Goal: Find contact information: Obtain details needed to contact an individual or organization

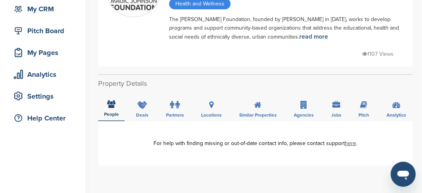
scroll to position [39, 0]
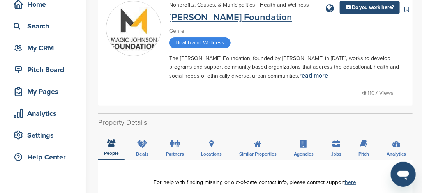
click at [216, 22] on link "Magic Johnson Foundation" at bounding box center [230, 17] width 123 height 11
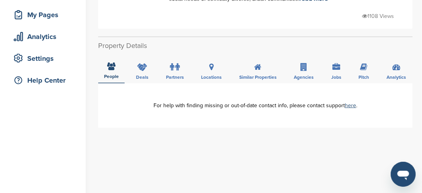
scroll to position [117, 0]
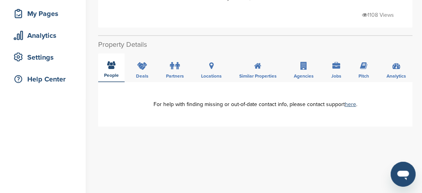
click at [112, 68] on icon at bounding box center [111, 65] width 8 height 8
click at [111, 66] on icon at bounding box center [111, 65] width 8 height 8
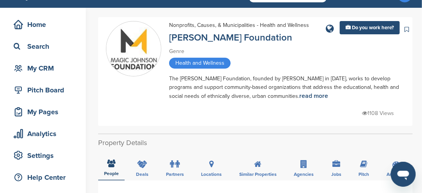
scroll to position [0, 0]
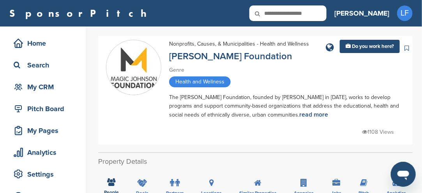
click at [326, 18] on input "text" at bounding box center [287, 13] width 77 height 16
click at [326, 15] on input "text" at bounding box center [287, 13] width 77 height 16
type input "**********"
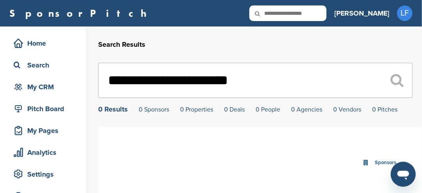
click at [326, 15] on input "text" at bounding box center [287, 13] width 77 height 16
type input "*********"
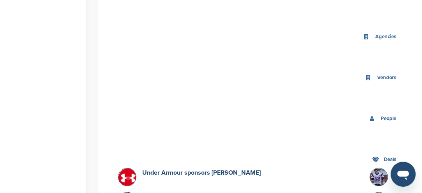
scroll to position [195, 0]
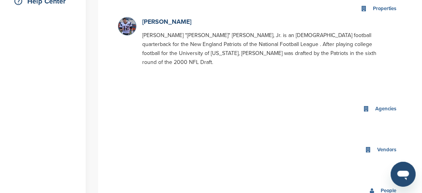
click at [134, 28] on img at bounding box center [127, 29] width 19 height 23
click at [151, 23] on link "Tom Brady" at bounding box center [166, 22] width 49 height 8
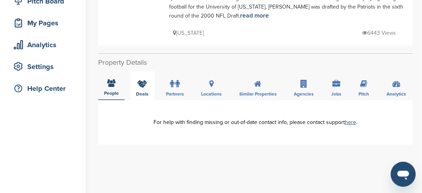
scroll to position [117, 0]
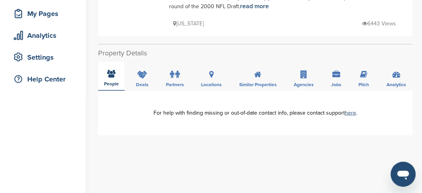
click at [111, 70] on icon at bounding box center [111, 74] width 8 height 8
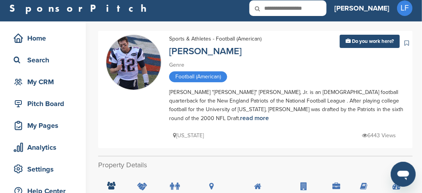
scroll to position [0, 0]
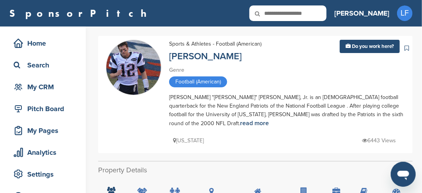
click at [124, 55] on img at bounding box center [133, 72] width 55 height 64
click at [194, 57] on link "[PERSON_NAME]" at bounding box center [205, 56] width 72 height 11
drag, startPoint x: 0, startPoint y: 0, endPoint x: 195, endPoint y: 57, distance: 202.9
click at [195, 57] on link "[PERSON_NAME]" at bounding box center [205, 56] width 72 height 11
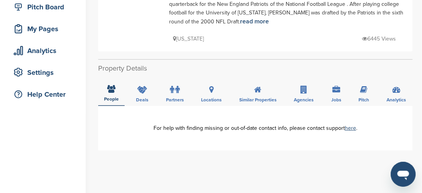
scroll to position [117, 0]
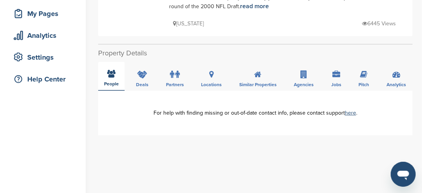
click at [109, 70] on icon at bounding box center [111, 74] width 8 height 8
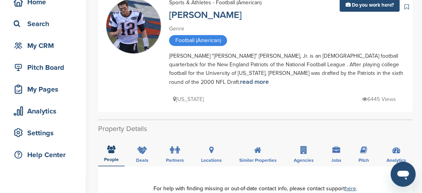
scroll to position [0, 0]
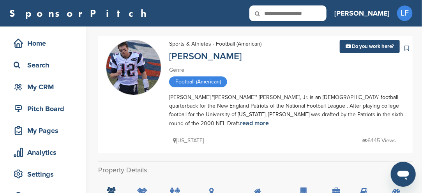
click at [276, 16] on icon at bounding box center [262, 13] width 26 height 16
click at [313, 9] on input "text" at bounding box center [287, 13] width 77 height 16
type input "**********"
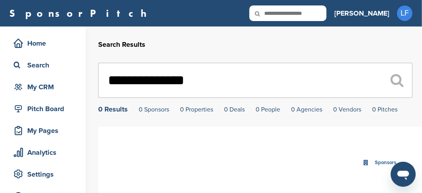
click at [326, 12] on input "text" at bounding box center [287, 13] width 77 height 16
click at [326, 13] on input "text" at bounding box center [287, 13] width 77 height 16
type input "*******"
click at [322, 14] on input "text" at bounding box center [287, 13] width 77 height 16
type input "**********"
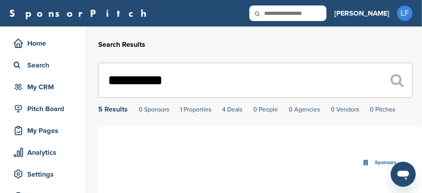
drag, startPoint x: 113, startPoint y: 111, endPoint x: 111, endPoint y: 106, distance: 4.6
click at [111, 109] on div "5 Results" at bounding box center [113, 108] width 30 height 7
click at [139, 81] on input "**********" at bounding box center [255, 80] width 314 height 35
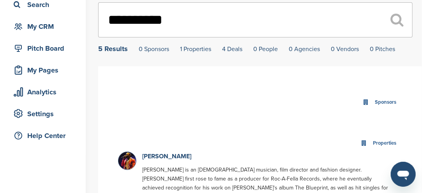
scroll to position [78, 0]
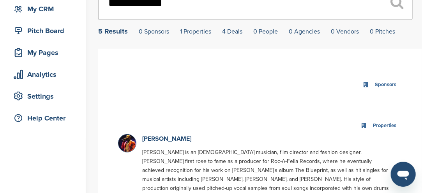
click at [131, 147] on img at bounding box center [127, 145] width 19 height 22
click at [156, 140] on link "[PERSON_NAME]" at bounding box center [166, 139] width 49 height 8
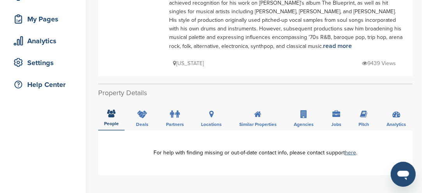
scroll to position [117, 0]
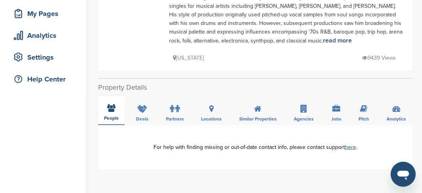
click at [110, 109] on icon at bounding box center [111, 108] width 8 height 8
click at [109, 107] on icon at bounding box center [111, 108] width 8 height 8
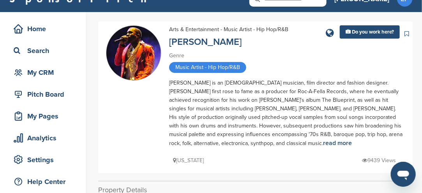
scroll to position [0, 0]
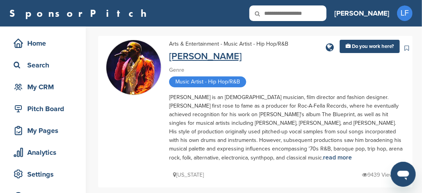
click at [174, 58] on link "[PERSON_NAME]" at bounding box center [205, 56] width 72 height 11
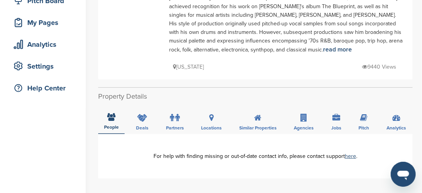
scroll to position [117, 0]
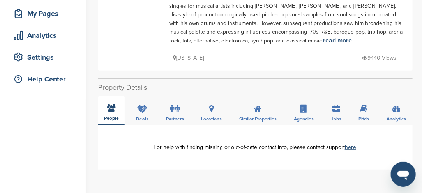
click at [109, 109] on icon at bounding box center [111, 108] width 8 height 8
click at [114, 107] on icon at bounding box center [111, 108] width 8 height 8
click at [113, 107] on icon at bounding box center [111, 108] width 8 height 8
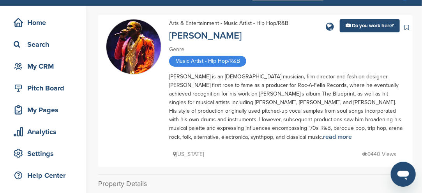
scroll to position [0, 0]
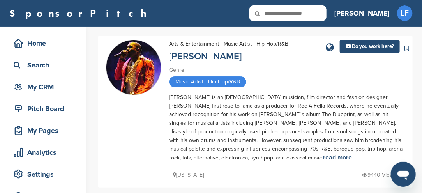
click at [276, 12] on icon at bounding box center [262, 13] width 26 height 16
click at [276, 11] on icon at bounding box center [262, 13] width 26 height 16
click at [276, 12] on icon at bounding box center [262, 13] width 26 height 16
click at [276, 10] on icon at bounding box center [262, 13] width 26 height 16
click at [326, 11] on input "text" at bounding box center [287, 13] width 77 height 16
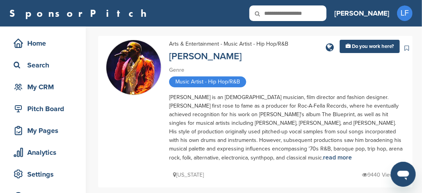
click at [326, 11] on input "text" at bounding box center [287, 13] width 77 height 16
click at [326, 14] on input "text" at bounding box center [287, 13] width 77 height 16
type input "******"
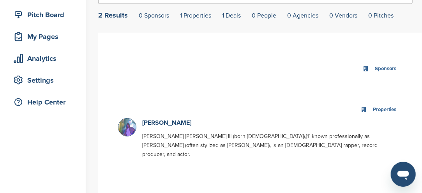
scroll to position [78, 0]
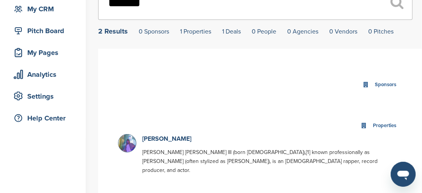
click at [127, 139] on img at bounding box center [127, 149] width 19 height 31
click at [141, 138] on div "Eminem Marshall Bruce Mathers III (born October 17, 1972),[1] known professiona…" at bounding box center [265, 156] width 255 height 44
click at [146, 139] on link "Eminem" at bounding box center [166, 139] width 49 height 8
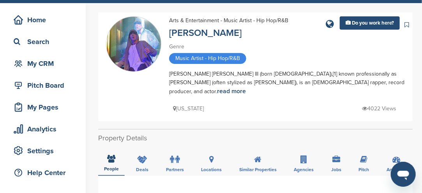
scroll to position [39, 0]
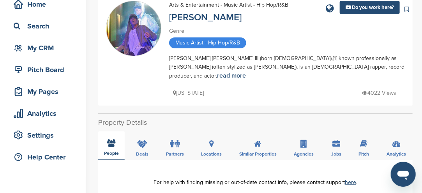
click at [111, 139] on icon at bounding box center [111, 143] width 8 height 8
click at [110, 139] on icon at bounding box center [111, 143] width 8 height 8
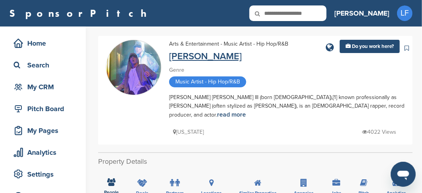
click at [185, 58] on link "[PERSON_NAME]" at bounding box center [205, 56] width 72 height 11
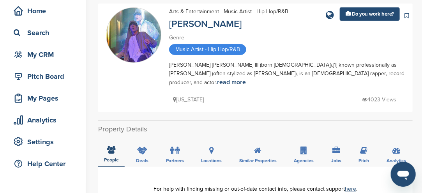
scroll to position [78, 0]
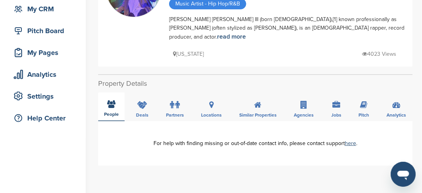
click at [112, 100] on icon at bounding box center [111, 104] width 8 height 8
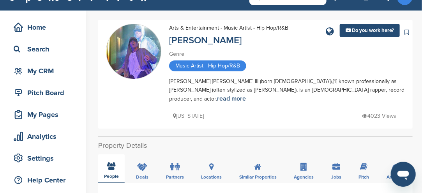
scroll to position [0, 0]
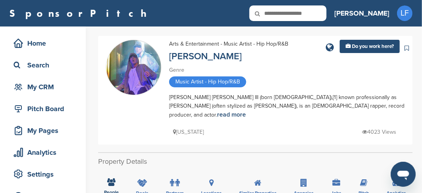
click at [276, 16] on icon at bounding box center [262, 13] width 26 height 16
click at [276, 14] on icon at bounding box center [262, 13] width 26 height 16
click at [326, 12] on input "text" at bounding box center [287, 13] width 77 height 16
type input "**********"
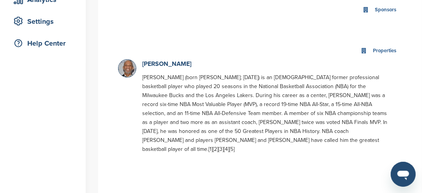
scroll to position [156, 0]
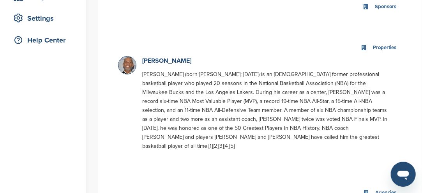
click at [123, 66] on img at bounding box center [127, 69] width 19 height 27
click at [170, 62] on link "Kareem Abdul-Jabbar" at bounding box center [166, 61] width 49 height 8
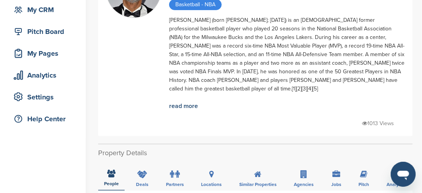
scroll to position [117, 0]
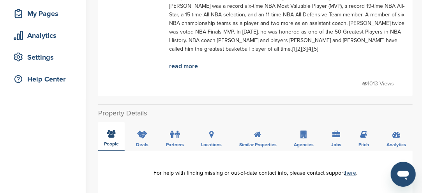
click at [109, 135] on icon at bounding box center [111, 134] width 8 height 8
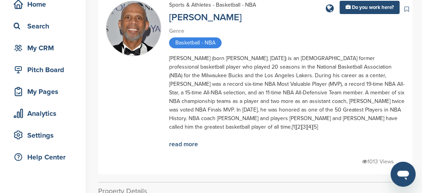
scroll to position [0, 0]
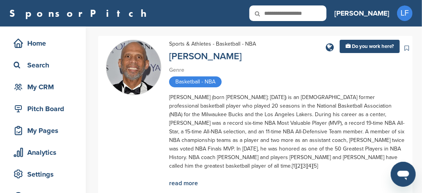
click at [315, 15] on input "text" at bounding box center [287, 13] width 77 height 16
type input "**********"
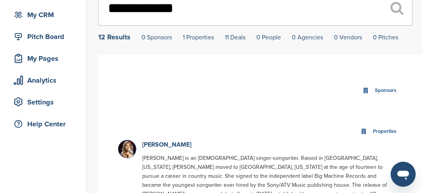
scroll to position [78, 0]
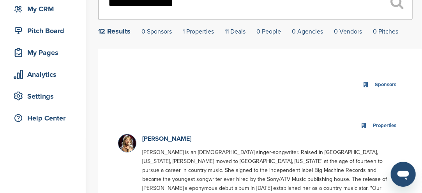
click at [124, 144] on img at bounding box center [127, 144] width 19 height 21
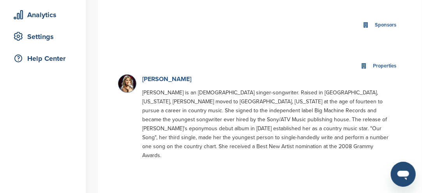
scroll to position [156, 0]
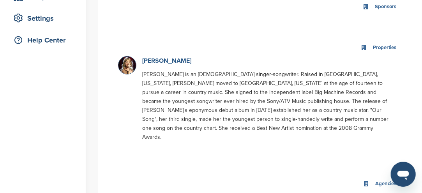
click at [158, 62] on link "[PERSON_NAME]" at bounding box center [166, 61] width 49 height 8
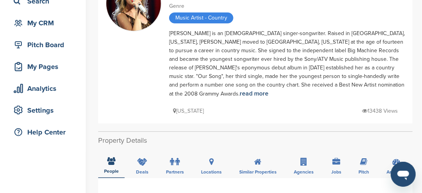
scroll to position [78, 0]
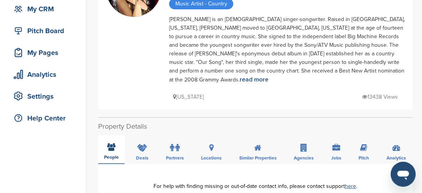
click at [121, 142] on div "People" at bounding box center [111, 149] width 26 height 29
click at [113, 143] on icon at bounding box center [111, 147] width 8 height 8
click at [112, 143] on icon at bounding box center [111, 147] width 8 height 8
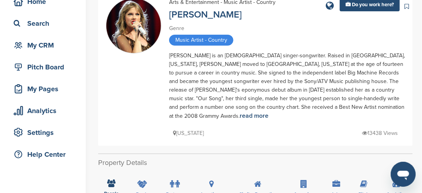
scroll to position [0, 0]
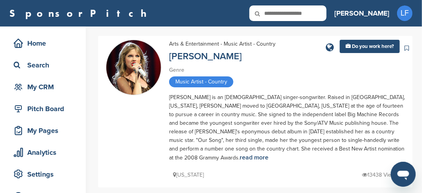
click at [318, 15] on input "text" at bounding box center [287, 13] width 77 height 16
type input "**********"
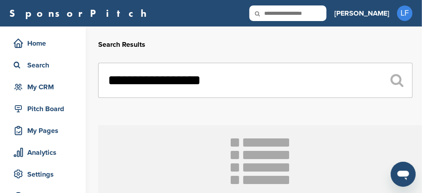
drag, startPoint x: 0, startPoint y: 0, endPoint x: 154, endPoint y: 130, distance: 201.4
click at [154, 130] on section "Your search results will be displayed here." at bounding box center [260, 177] width 324 height 104
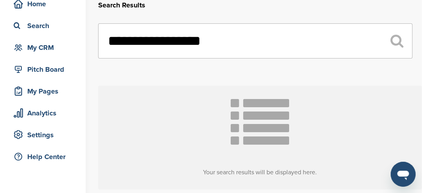
scroll to position [39, 0]
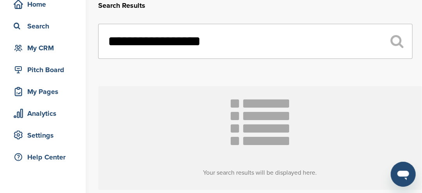
click at [397, 43] on icon at bounding box center [396, 41] width 13 height 14
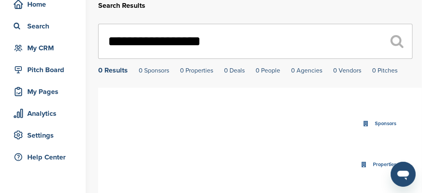
click at [214, 42] on input "**********" at bounding box center [255, 41] width 314 height 35
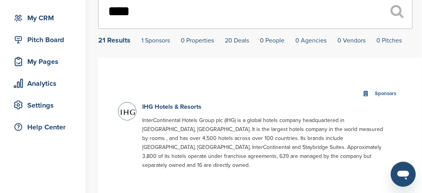
scroll to position [78, 0]
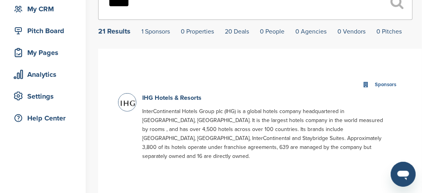
type input "***"
click at [131, 104] on img at bounding box center [127, 102] width 19 height 19
click at [175, 98] on link "IHG Hotels & Resorts" at bounding box center [171, 98] width 59 height 8
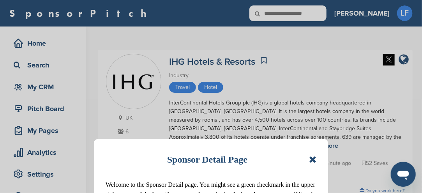
click at [316, 159] on div "Sponsor Detail Page Welcome to the Sponsor Detail page. You might see a green c…" at bounding box center [211, 191] width 234 height 104
click at [313, 159] on icon at bounding box center [312, 159] width 7 height 9
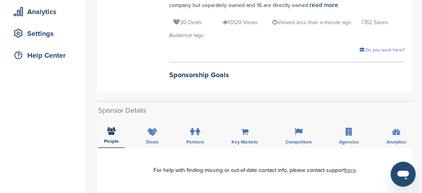
scroll to position [156, 0]
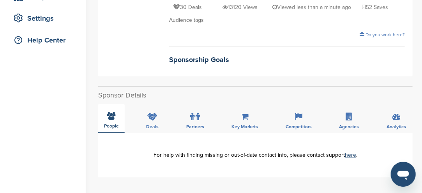
click at [111, 116] on icon at bounding box center [111, 116] width 8 height 8
click at [118, 117] on div "People" at bounding box center [111, 118] width 26 height 29
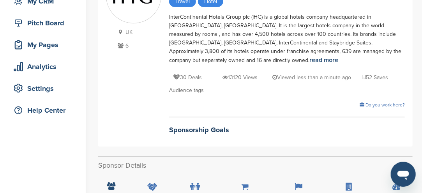
scroll to position [39, 0]
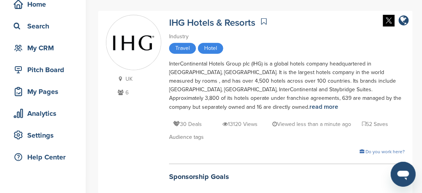
click at [120, 91] on icon at bounding box center [121, 92] width 10 height 5
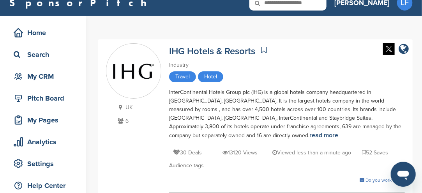
scroll to position [0, 0]
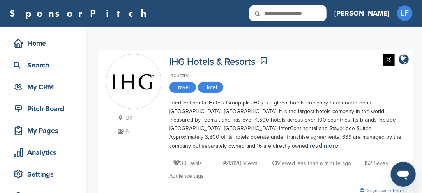
click at [193, 61] on link "IHG Hotels & Resorts" at bounding box center [212, 61] width 86 height 11
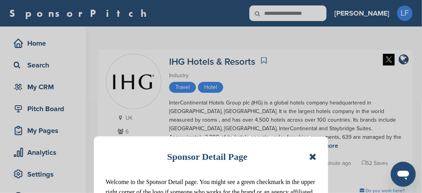
scroll to position [39, 0]
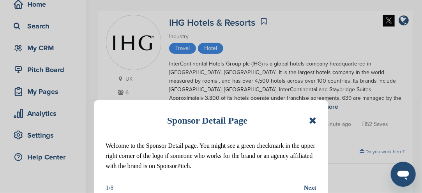
click at [313, 123] on icon at bounding box center [312, 120] width 7 height 9
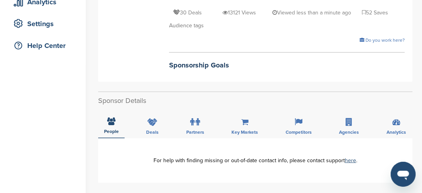
scroll to position [156, 0]
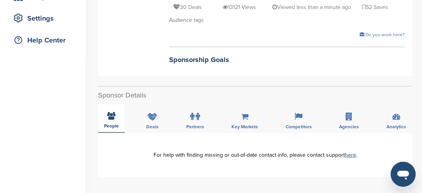
click at [107, 117] on icon at bounding box center [111, 116] width 8 height 8
click at [108, 116] on icon at bounding box center [111, 116] width 8 height 8
click at [111, 118] on icon at bounding box center [111, 116] width 8 height 8
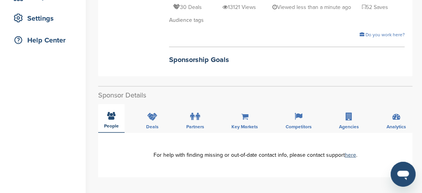
click at [111, 118] on icon at bounding box center [111, 116] width 8 height 8
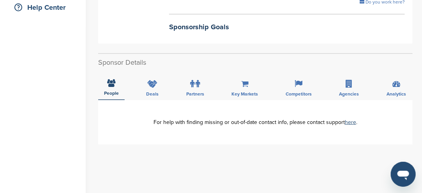
scroll to position [195, 0]
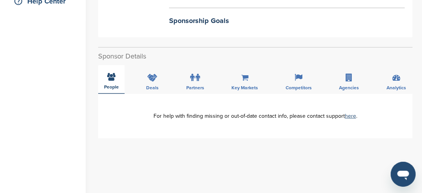
click at [112, 78] on icon at bounding box center [111, 77] width 8 height 8
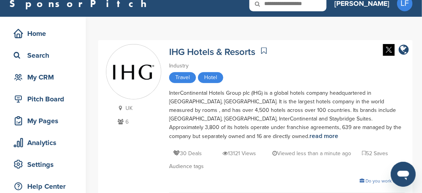
scroll to position [0, 0]
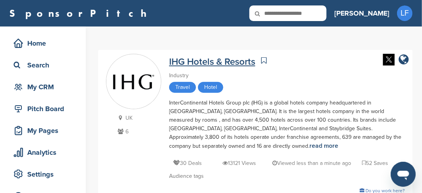
click at [193, 62] on link "IHG Hotels & Resorts" at bounding box center [212, 61] width 86 height 11
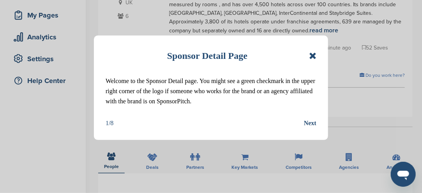
scroll to position [117, 0]
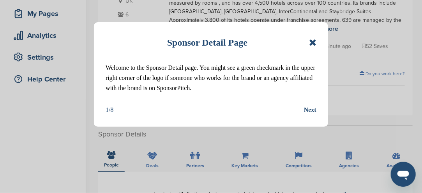
click at [309, 115] on div "Next" at bounding box center [310, 110] width 12 height 10
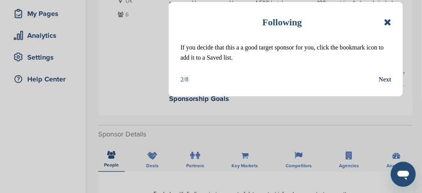
click at [385, 78] on div "Next" at bounding box center [384, 79] width 12 height 10
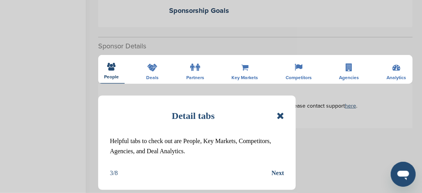
scroll to position [195, 0]
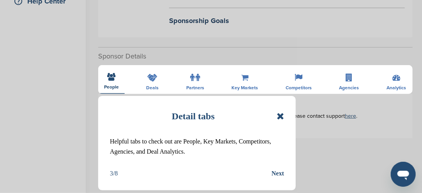
click at [280, 113] on icon at bounding box center [279, 115] width 7 height 9
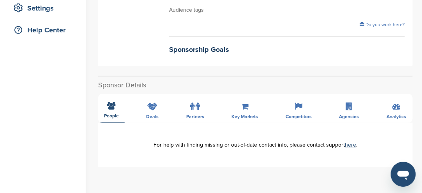
scroll to position [156, 0]
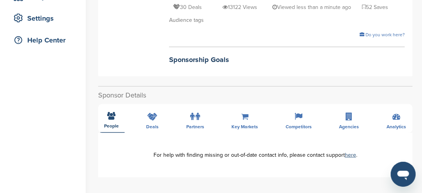
drag, startPoint x: 111, startPoint y: 113, endPoint x: 111, endPoint y: 109, distance: 3.9
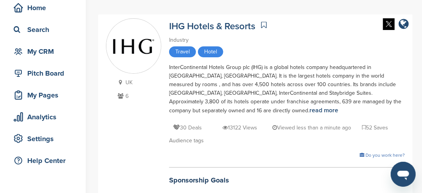
scroll to position [78, 0]
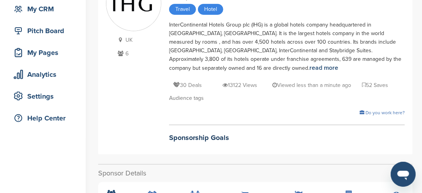
click at [128, 53] on p "6" at bounding box center [139, 54] width 46 height 10
click at [122, 53] on icon at bounding box center [121, 53] width 10 height 5
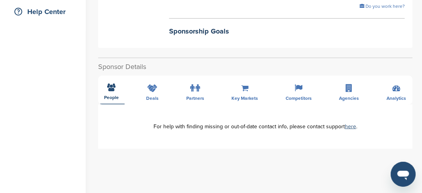
scroll to position [195, 0]
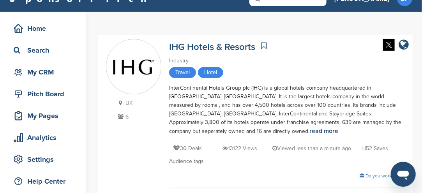
scroll to position [0, 0]
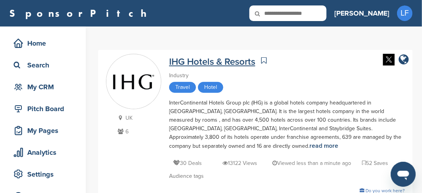
click at [189, 61] on link "IHG Hotels & Resorts" at bounding box center [212, 61] width 86 height 11
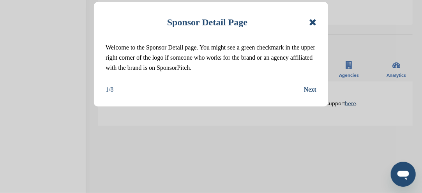
scroll to position [234, 0]
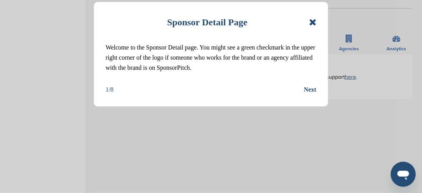
click at [309, 25] on icon at bounding box center [312, 22] width 7 height 9
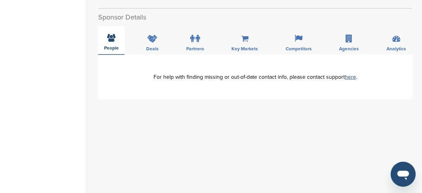
click at [111, 43] on div "People" at bounding box center [111, 40] width 26 height 29
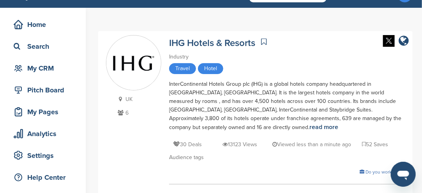
scroll to position [0, 0]
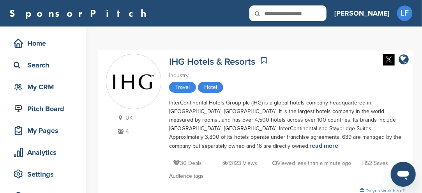
click at [324, 13] on input "text" at bounding box center [287, 13] width 77 height 16
type input "***"
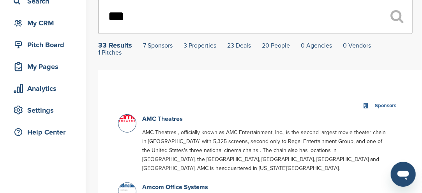
scroll to position [117, 0]
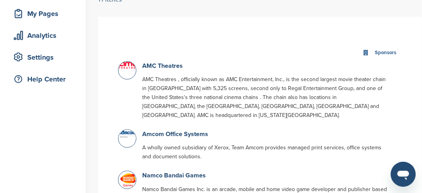
click at [127, 72] on div at bounding box center [127, 70] width 18 height 18
click at [125, 77] on div at bounding box center [127, 70] width 18 height 18
click at [150, 68] on link "AMC Theatres" at bounding box center [162, 66] width 40 height 8
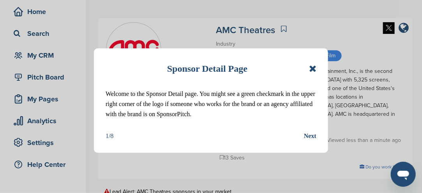
scroll to position [117, 0]
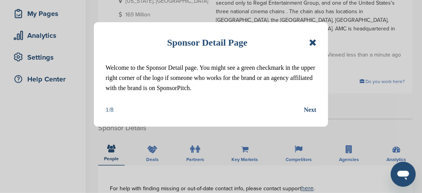
click at [313, 44] on icon at bounding box center [312, 42] width 7 height 9
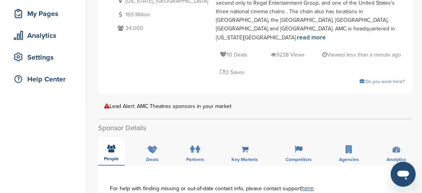
click at [111, 144] on icon at bounding box center [111, 148] width 8 height 8
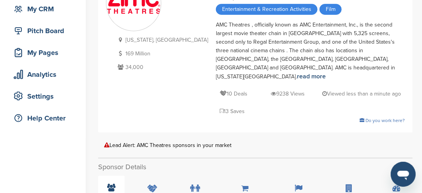
click at [108, 183] on icon at bounding box center [111, 187] width 8 height 8
click at [107, 183] on icon at bounding box center [111, 187] width 8 height 8
click at [107, 162] on h2 "Sponsor Details" at bounding box center [255, 167] width 314 height 11
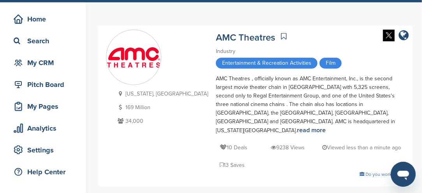
scroll to position [39, 0]
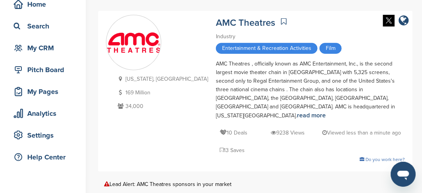
click at [183, 181] on div "Lead Alert: AMC Theatres sponsors in your market" at bounding box center [255, 184] width 302 height 6
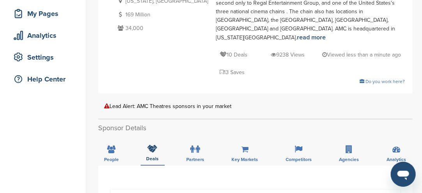
scroll to position [156, 0]
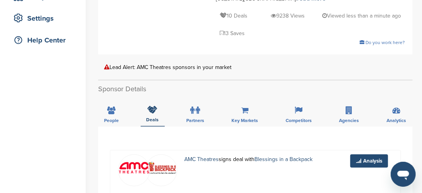
click at [136, 162] on img at bounding box center [133, 168] width 31 height 12
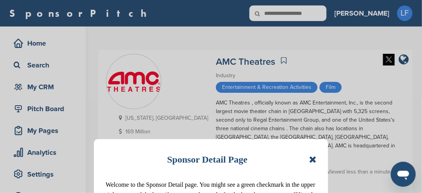
click at [313, 160] on icon at bounding box center [312, 159] width 7 height 9
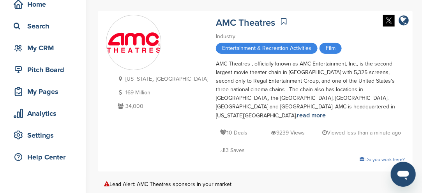
scroll to position [78, 0]
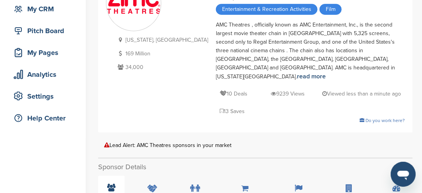
click at [113, 183] on icon at bounding box center [111, 187] width 8 height 8
click at [111, 183] on icon at bounding box center [111, 187] width 8 height 8
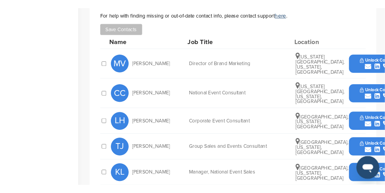
scroll to position [273, 0]
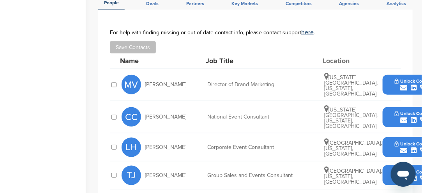
click at [404, 84] on icon "submit" at bounding box center [403, 87] width 7 height 7
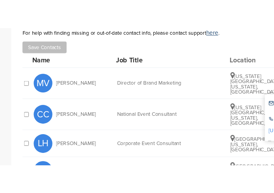
scroll to position [281, 0]
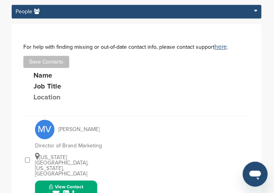
click at [89, 178] on button "View Contact" at bounding box center [66, 189] width 53 height 23
drag, startPoint x: 89, startPoint y: 160, endPoint x: 88, endPoint y: 164, distance: 4.6
click at [88, 178] on button "View Contact" at bounding box center [66, 189] width 53 height 23
click at [56, 190] on icon "submit" at bounding box center [56, 193] width 7 height 7
drag, startPoint x: 88, startPoint y: 162, endPoint x: 84, endPoint y: 165, distance: 5.0
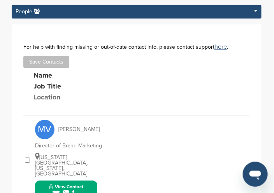
click at [84, 178] on button "View Contact" at bounding box center [66, 189] width 53 height 23
click at [54, 190] on icon "submit" at bounding box center [56, 193] width 7 height 7
click at [56, 190] on icon "submit" at bounding box center [56, 193] width 7 height 7
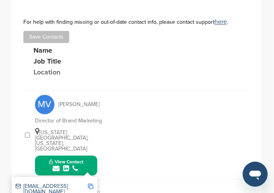
scroll to position [320, 0]
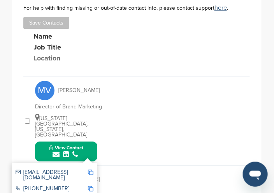
click at [92, 169] on img at bounding box center [90, 171] width 5 height 5
